Goal: Transaction & Acquisition: Purchase product/service

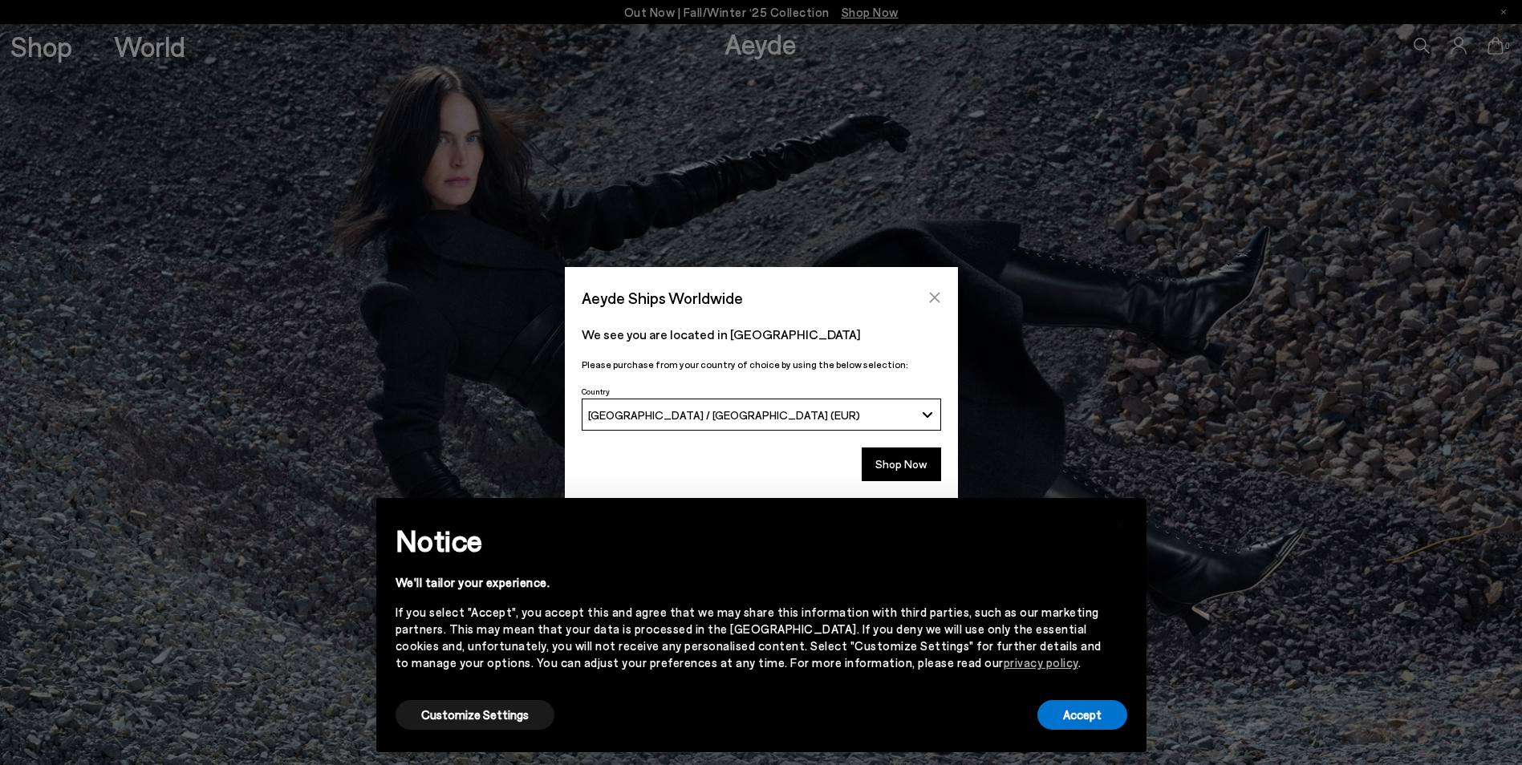
click at [939, 290] on button "Close" at bounding box center [935, 298] width 24 height 24
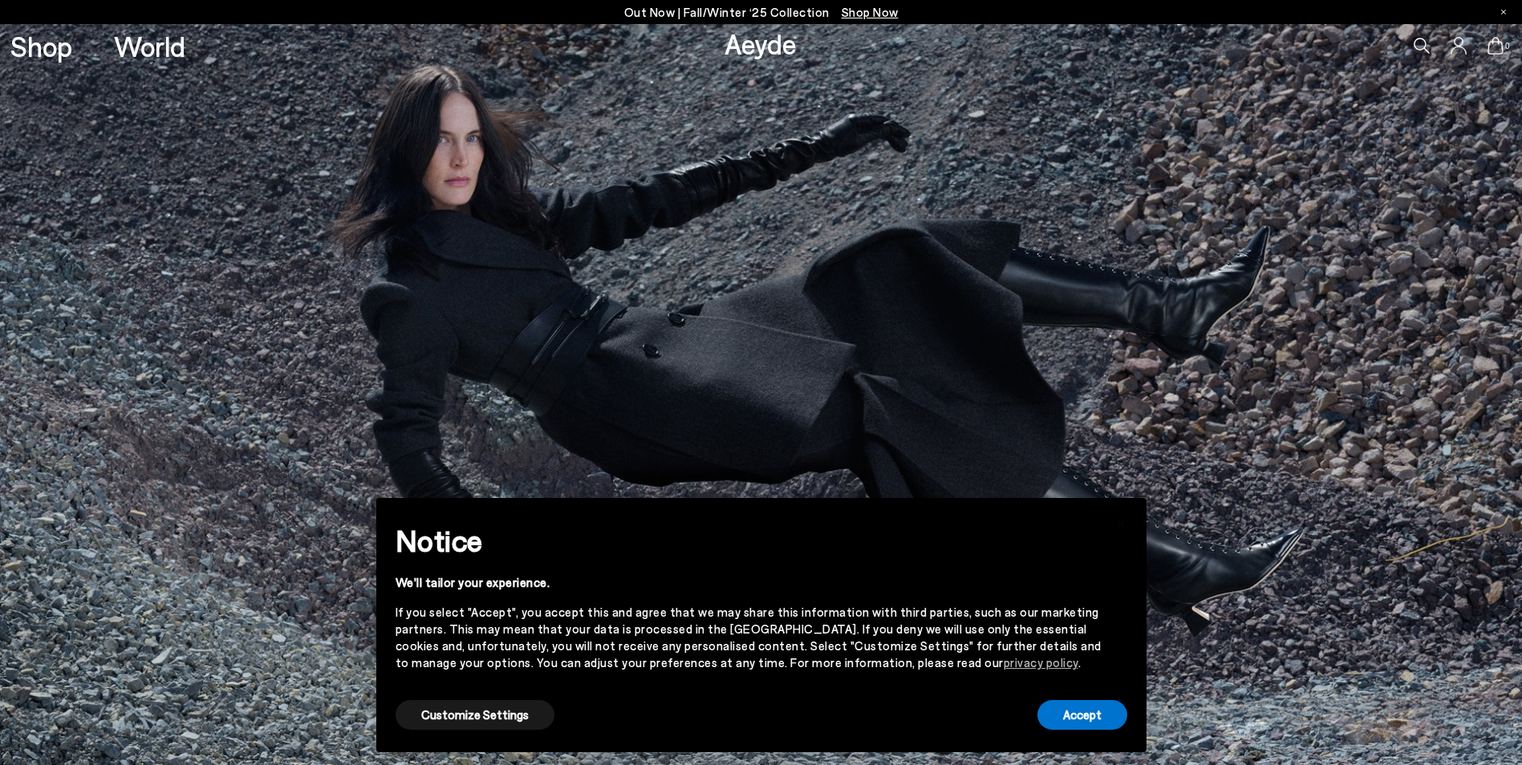
click at [1421, 43] on icon at bounding box center [1422, 46] width 16 height 16
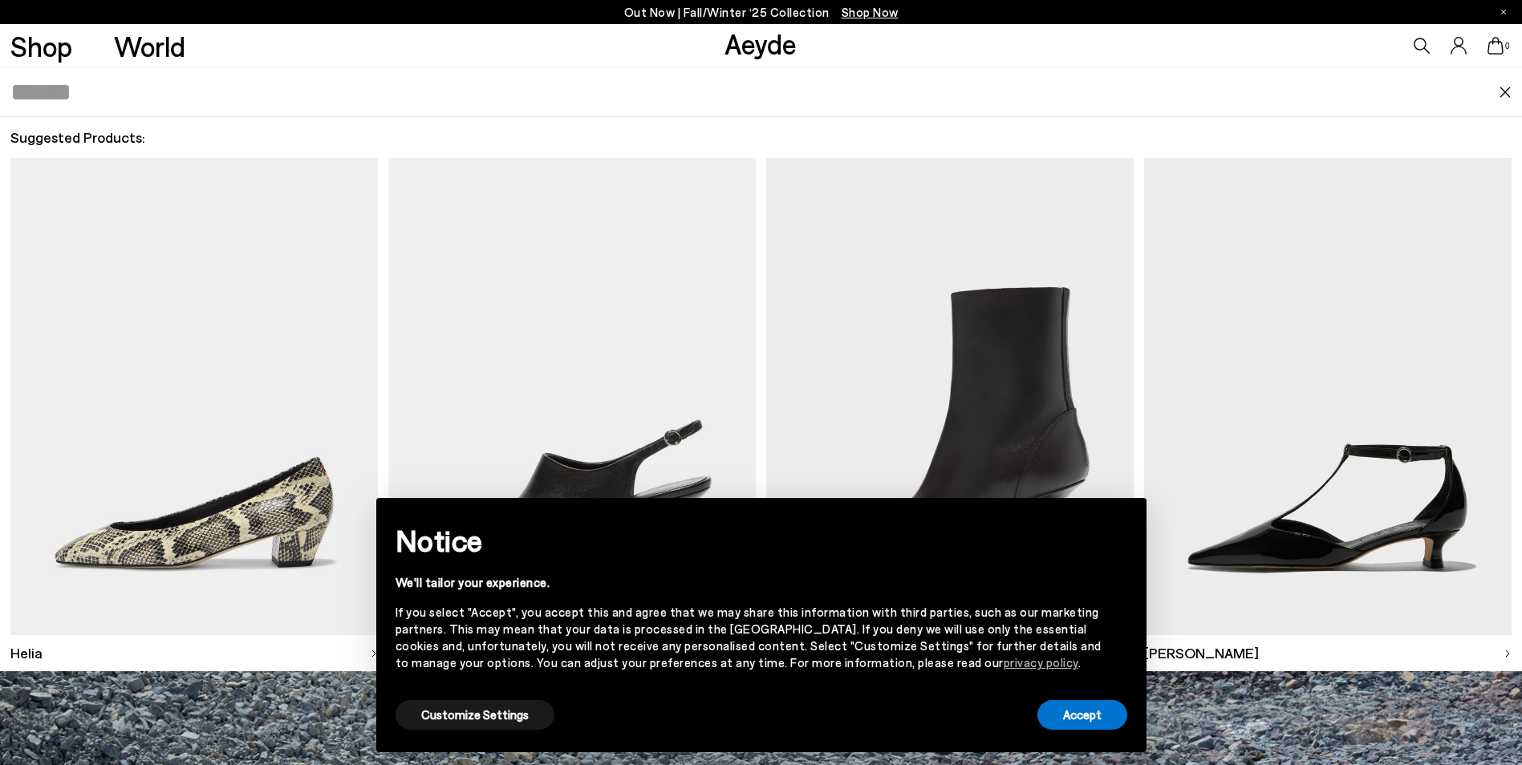
click at [421, 90] on input "text" at bounding box center [754, 92] width 1488 height 48
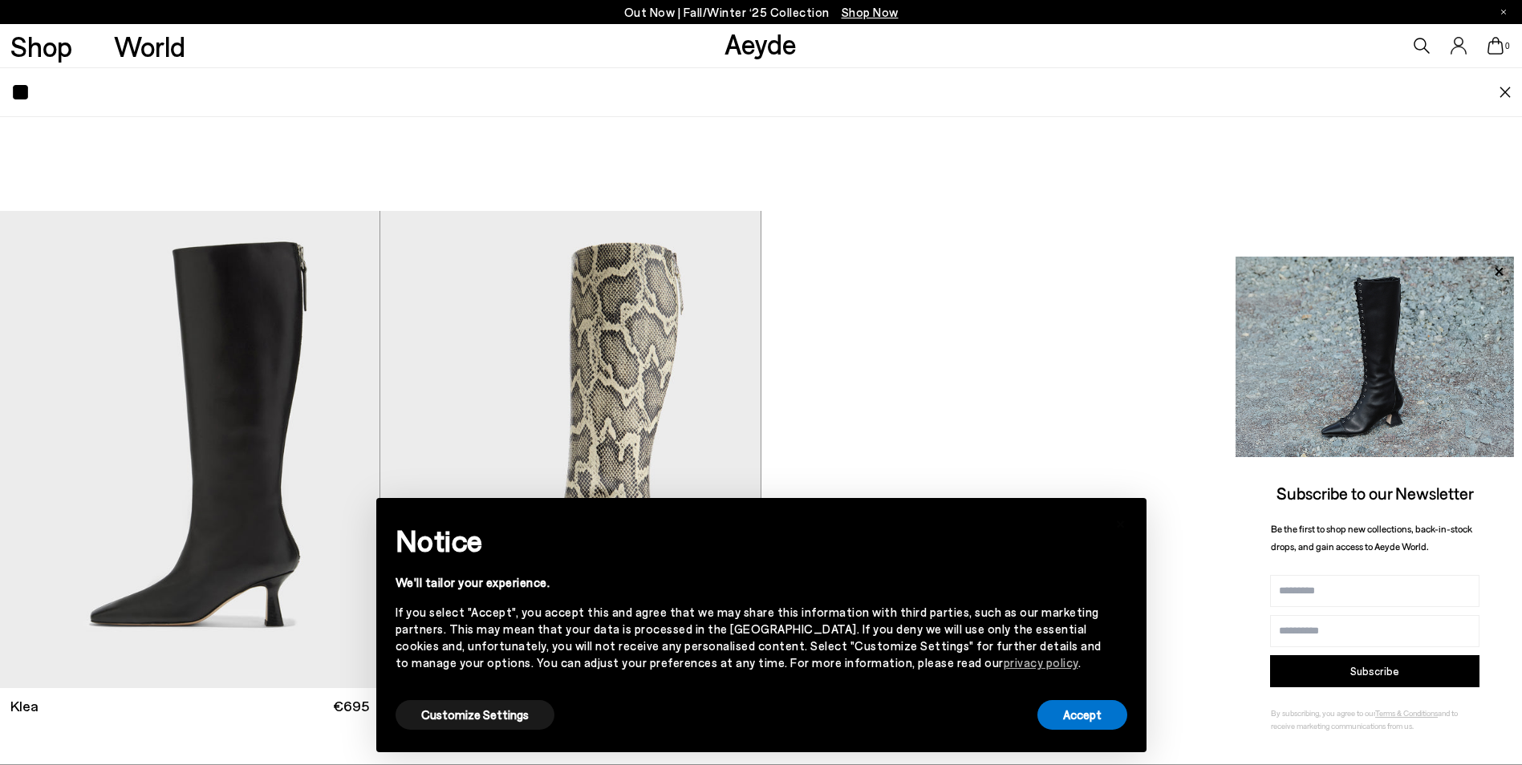
type input "*"
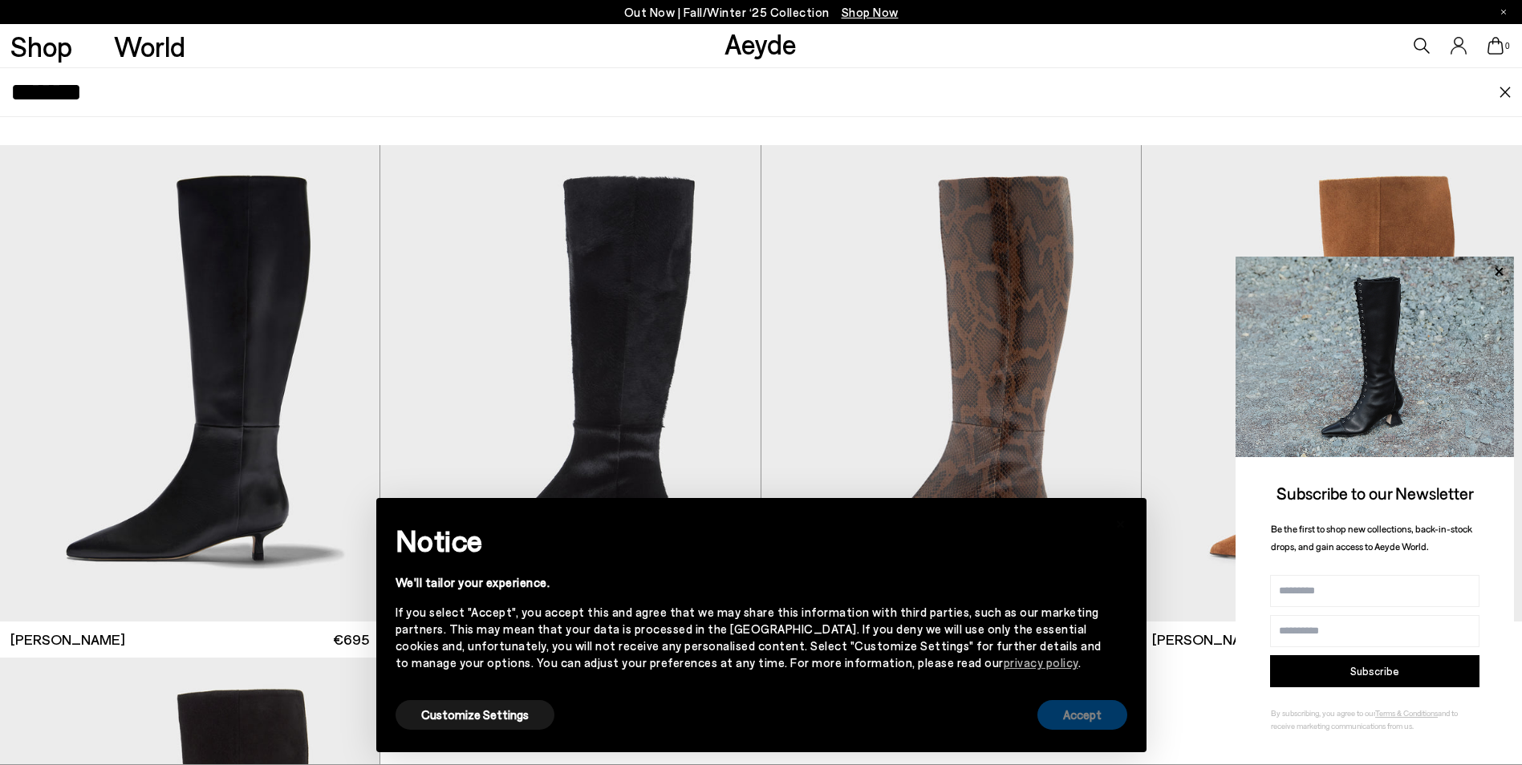
click at [1094, 719] on button "Accept" at bounding box center [1082, 715] width 90 height 30
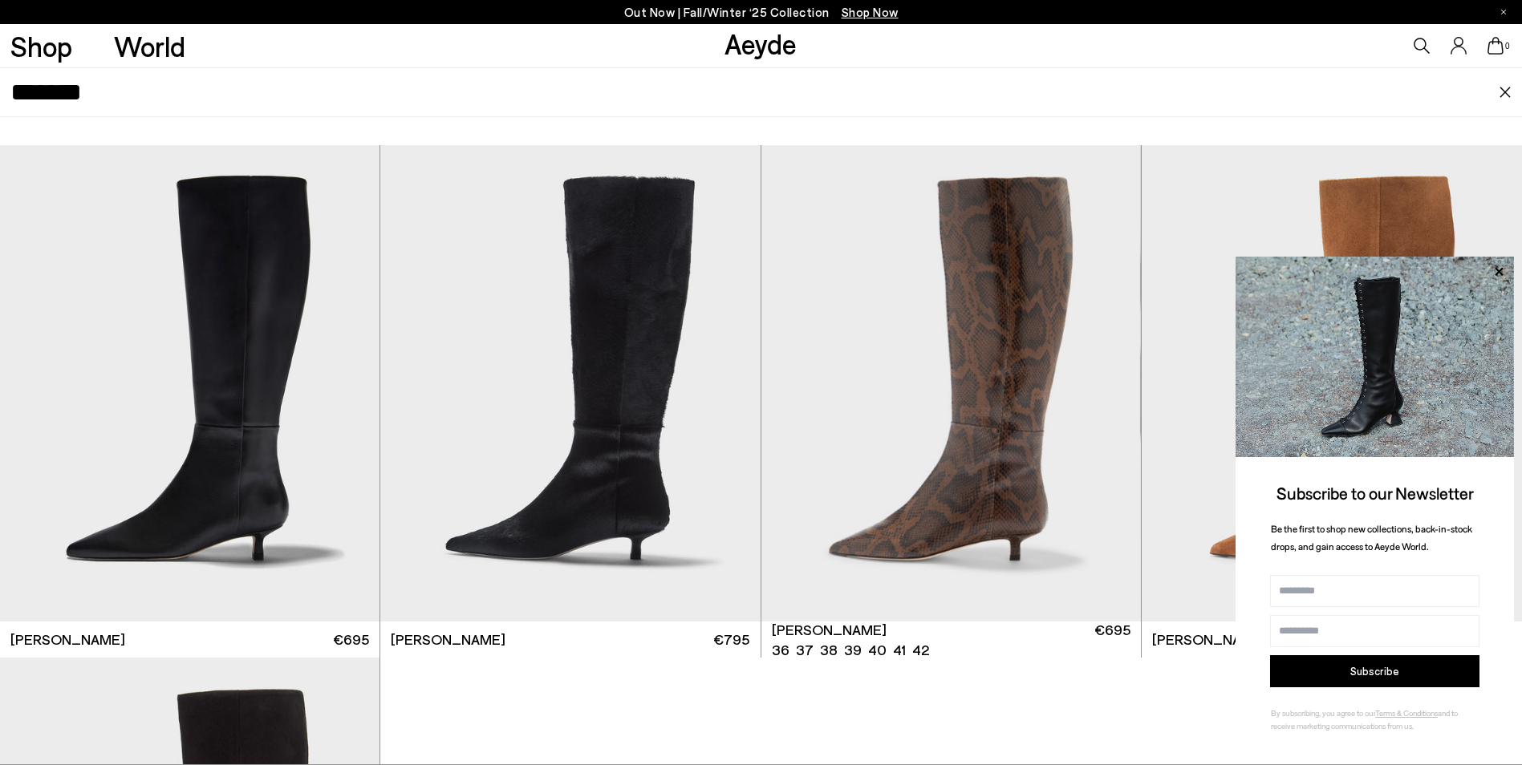
click at [348, 88] on input "*******" at bounding box center [754, 92] width 1488 height 48
type input "*"
